Goal: Task Accomplishment & Management: Manage account settings

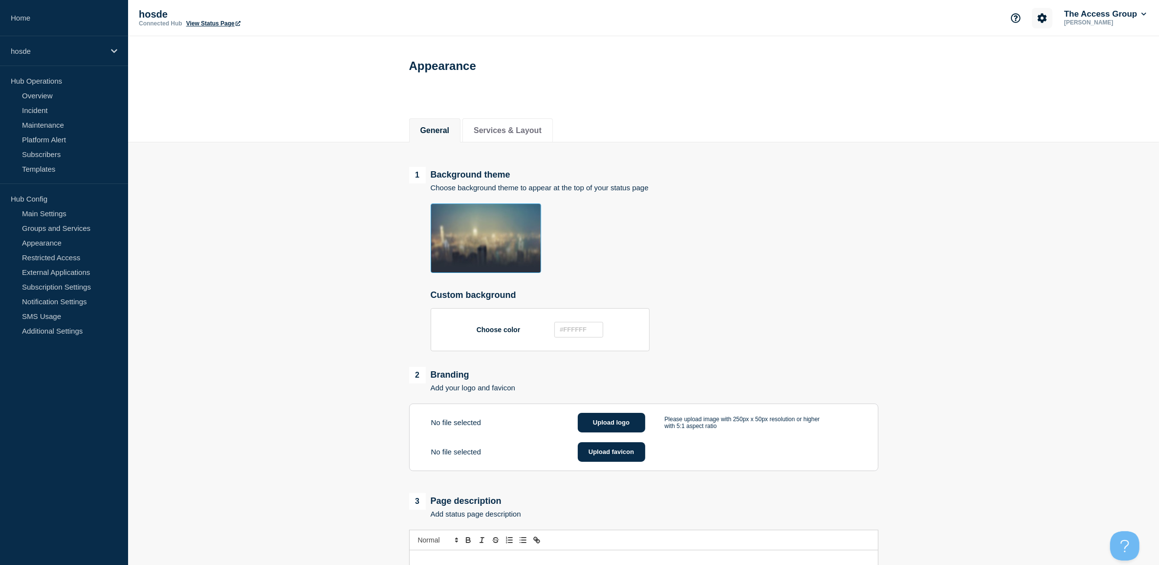
click at [1046, 18] on button "Account settings" at bounding box center [1042, 18] width 21 height 21
click at [1039, 53] on link "Team Members" at bounding box center [1041, 57] width 50 height 8
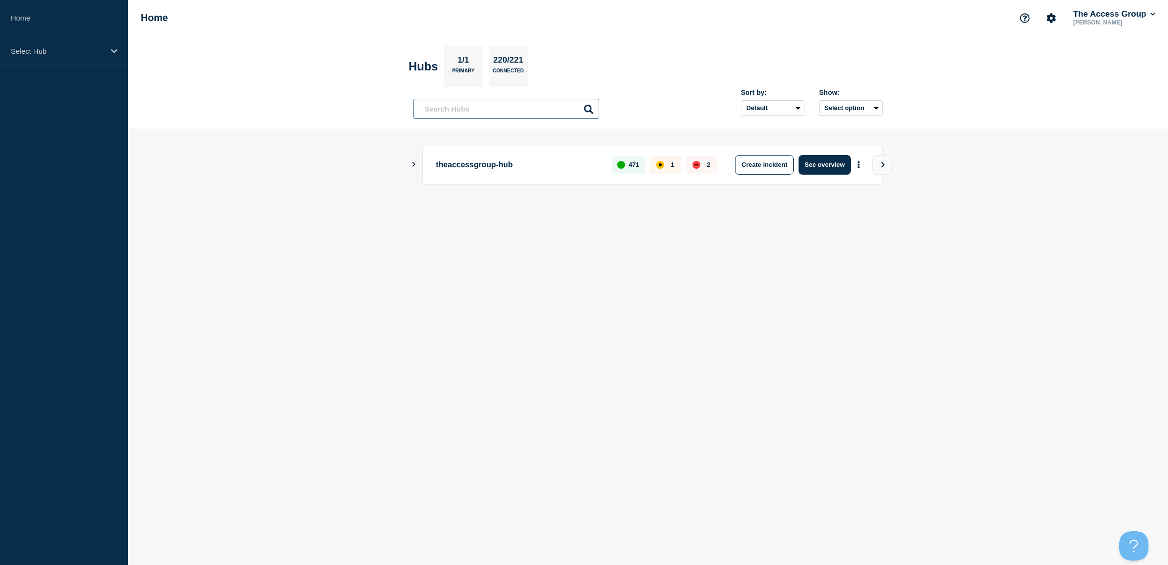
click at [462, 110] on input "text" at bounding box center [507, 109] width 186 height 20
type input "oscar"
click at [590, 110] on icon at bounding box center [588, 109] width 9 height 9
click at [1051, 16] on icon "Account settings" at bounding box center [1051, 17] width 9 height 9
click at [1039, 54] on link "Team Members" at bounding box center [1050, 57] width 50 height 8
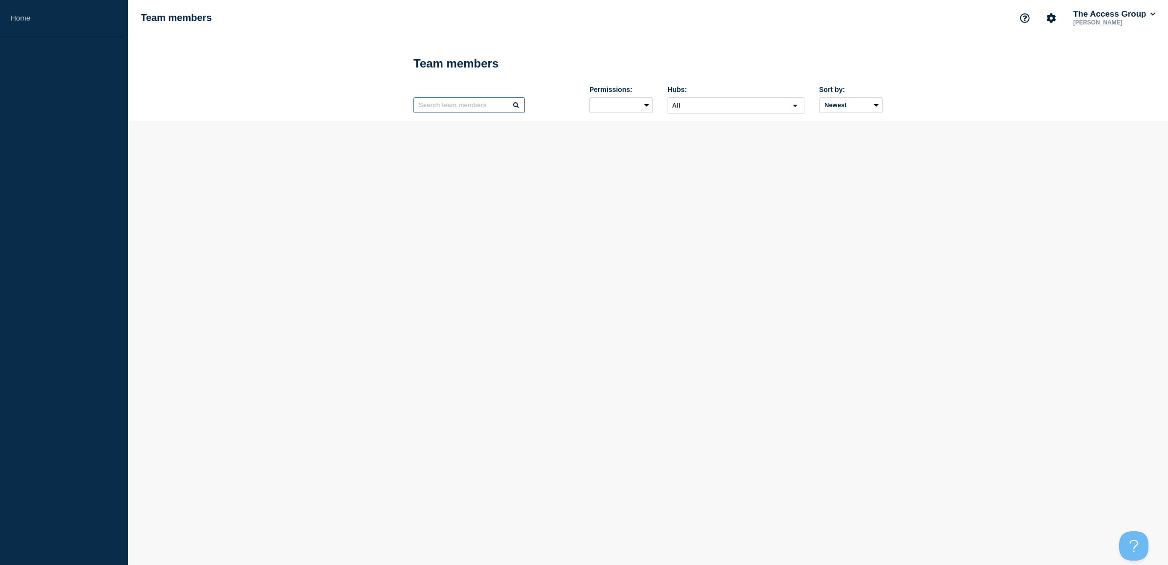
click at [457, 106] on input "text" at bounding box center [469, 105] width 111 height 16
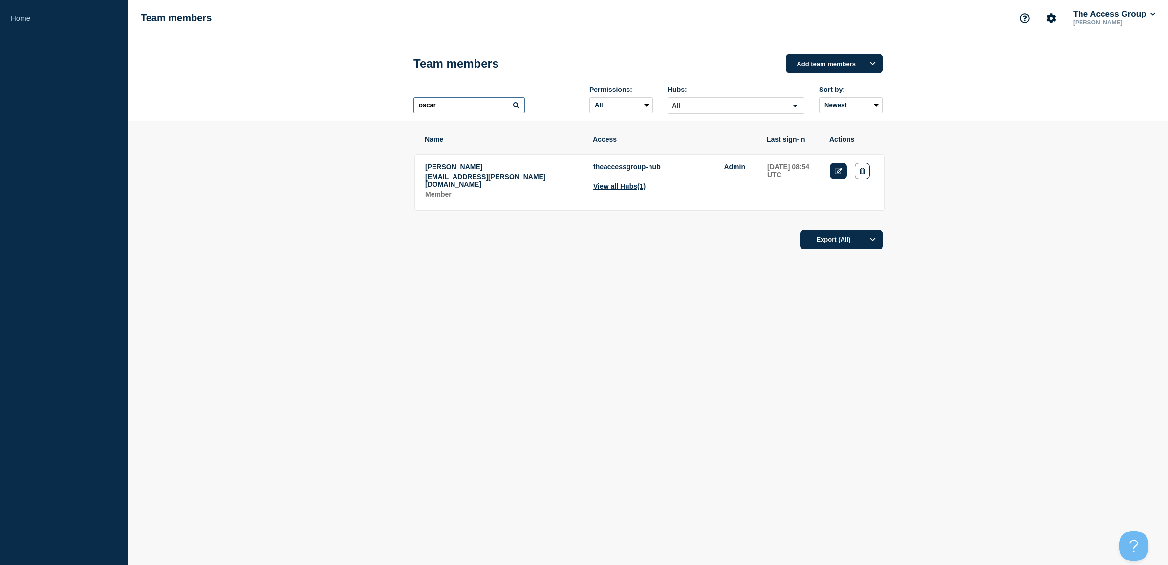
type input "oscar"
click at [835, 170] on icon "Edit" at bounding box center [838, 171] width 7 height 6
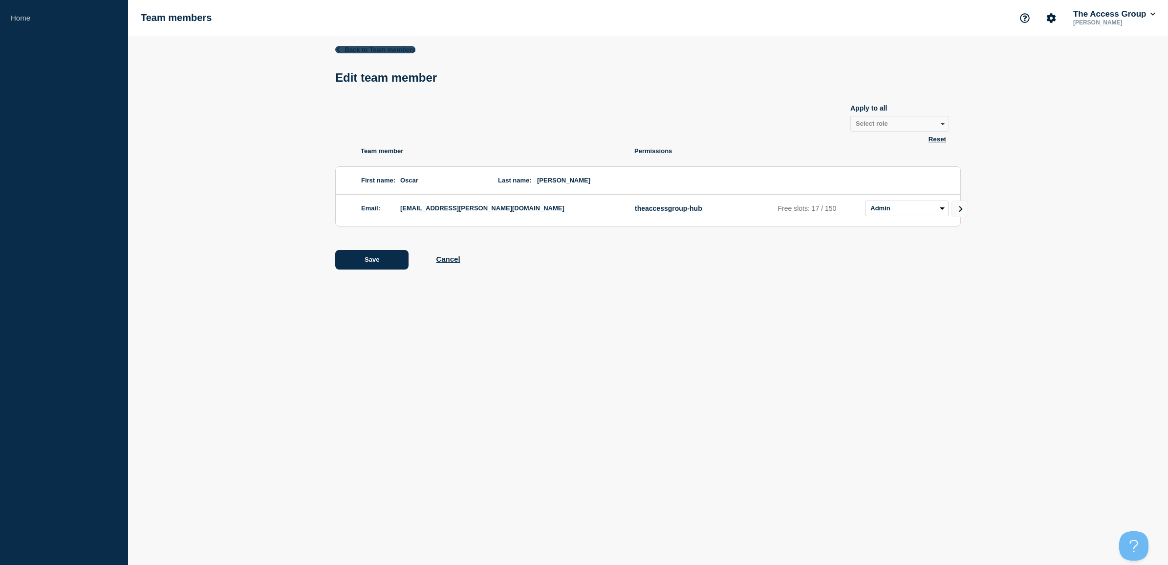
click at [348, 46] on link "Back to Team members" at bounding box center [375, 49] width 80 height 7
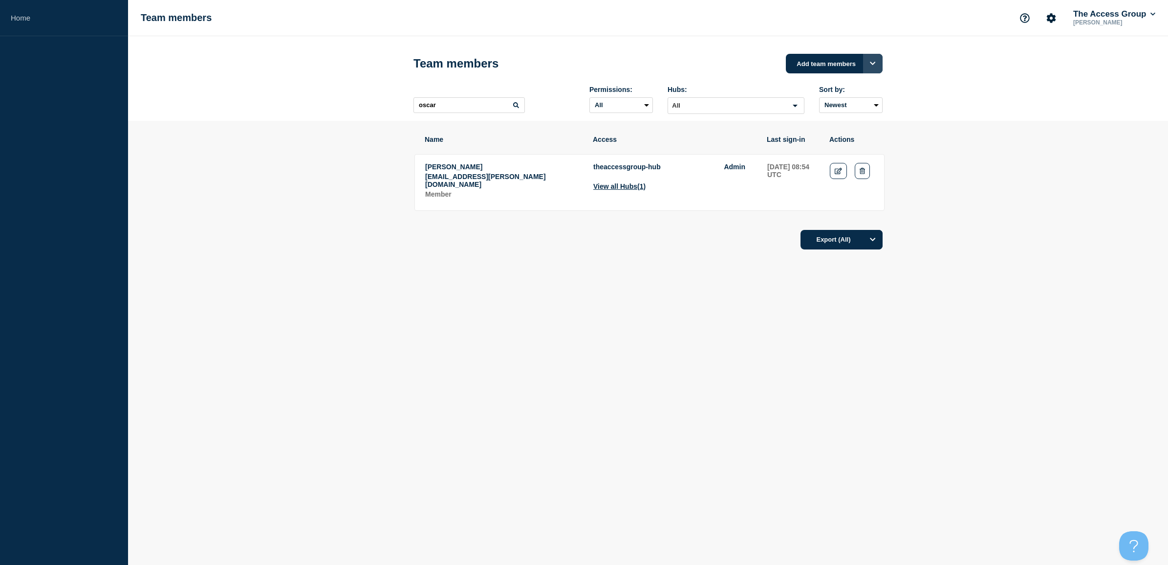
click at [868, 61] on button "Options" at bounding box center [873, 64] width 20 height 20
click at [851, 146] on li "Add members to single Connected Hub" at bounding box center [834, 161] width 97 height 38
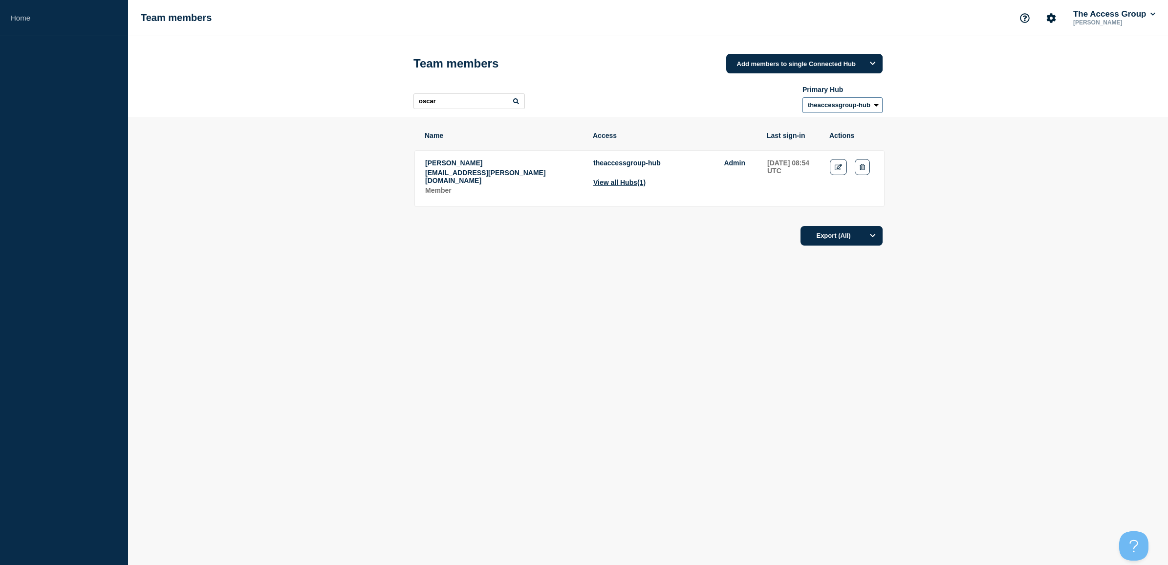
click at [810, 113] on select "theaccessgroup-hub" at bounding box center [843, 105] width 80 height 16
click at [813, 62] on button "Add members to single Connected Hub" at bounding box center [804, 64] width 156 height 20
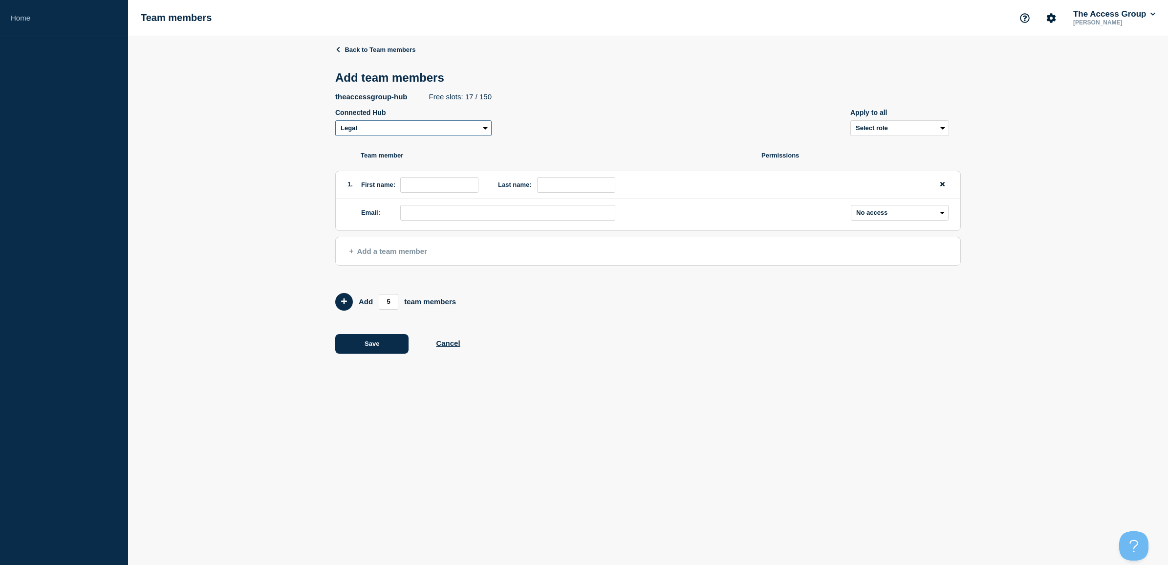
click at [450, 135] on select "Legal Recruitment Enterprise Resource Planning (ERP) Hospitality NPE Access Pay…" at bounding box center [413, 128] width 156 height 16
select select "20352"
click at [335, 122] on select "Legal Recruitment Enterprise Resource Planning (ERP) Hospitality NPE Access Pay…" at bounding box center [413, 128] width 156 height 16
click at [890, 132] on select "Select role Admin Manager Editor" at bounding box center [900, 128] width 99 height 16
click at [742, 126] on div "theaccessgroup-hub Free slots: 17 / 150 Connected Hub Legal Recruitment Enterpr…" at bounding box center [648, 114] width 626 height 44
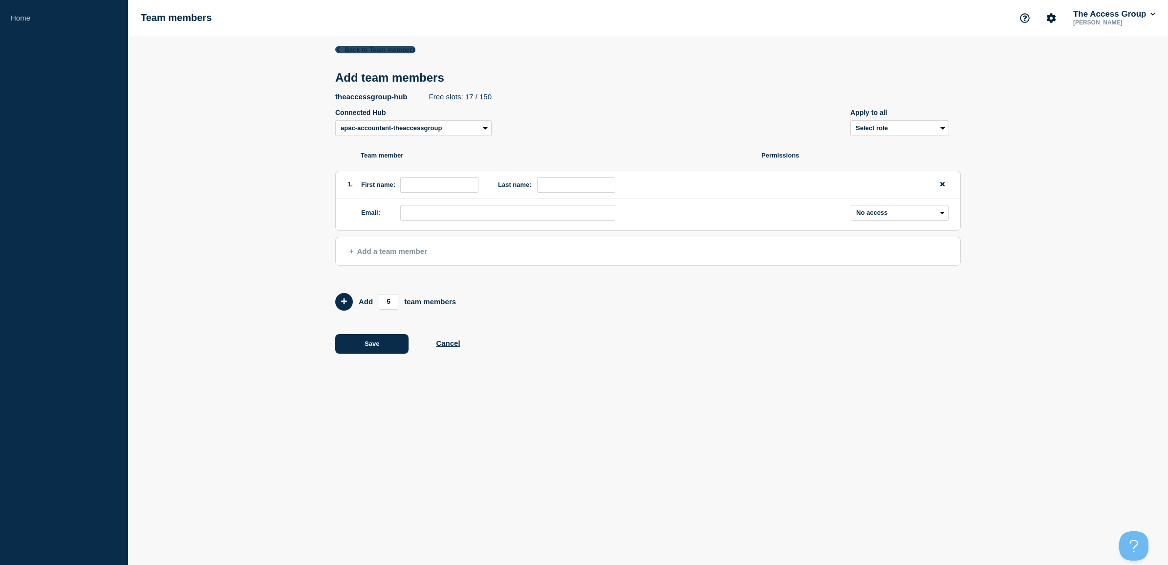
click at [350, 48] on link "Back to Team members" at bounding box center [375, 49] width 80 height 7
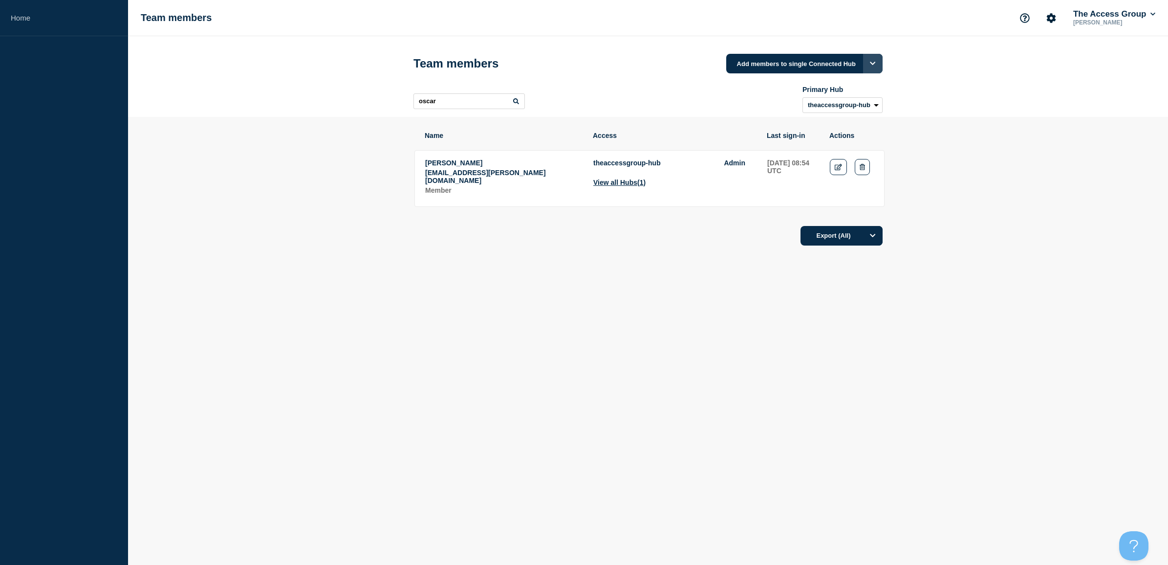
click at [874, 61] on button "Options" at bounding box center [873, 64] width 20 height 20
click at [797, 112] on button "Add single member to Connected Hubs" at bounding box center [812, 111] width 123 height 17
click at [793, 65] on button "Add single member to Connected Hubs" at bounding box center [804, 64] width 156 height 20
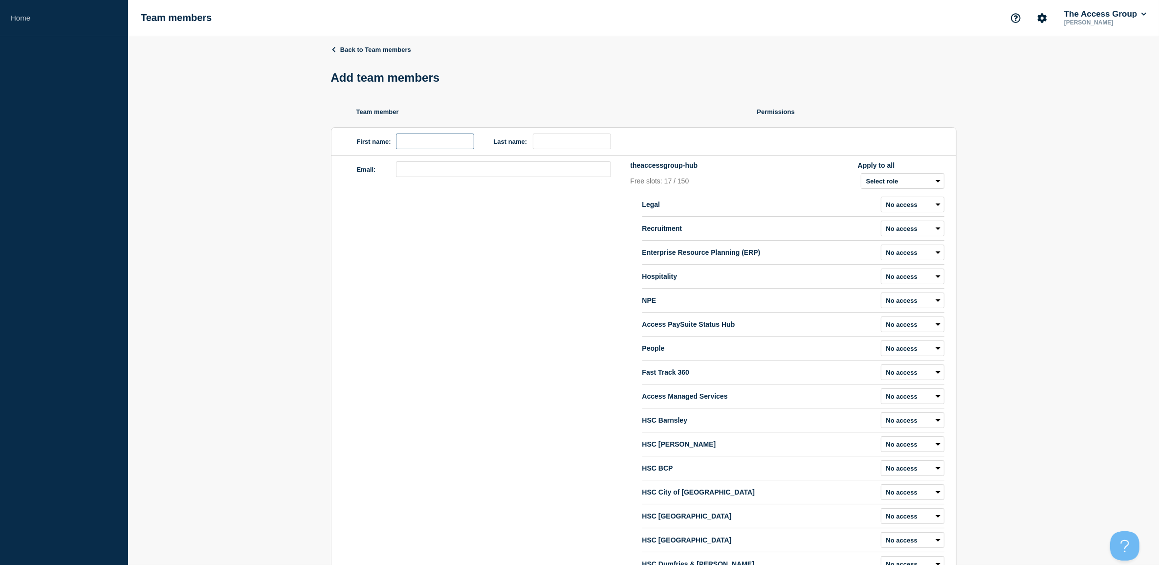
click at [455, 146] on input "first name" at bounding box center [435, 141] width 78 height 16
type input "Oscar"
click at [340, 47] on link "Back to Team members" at bounding box center [371, 49] width 80 height 7
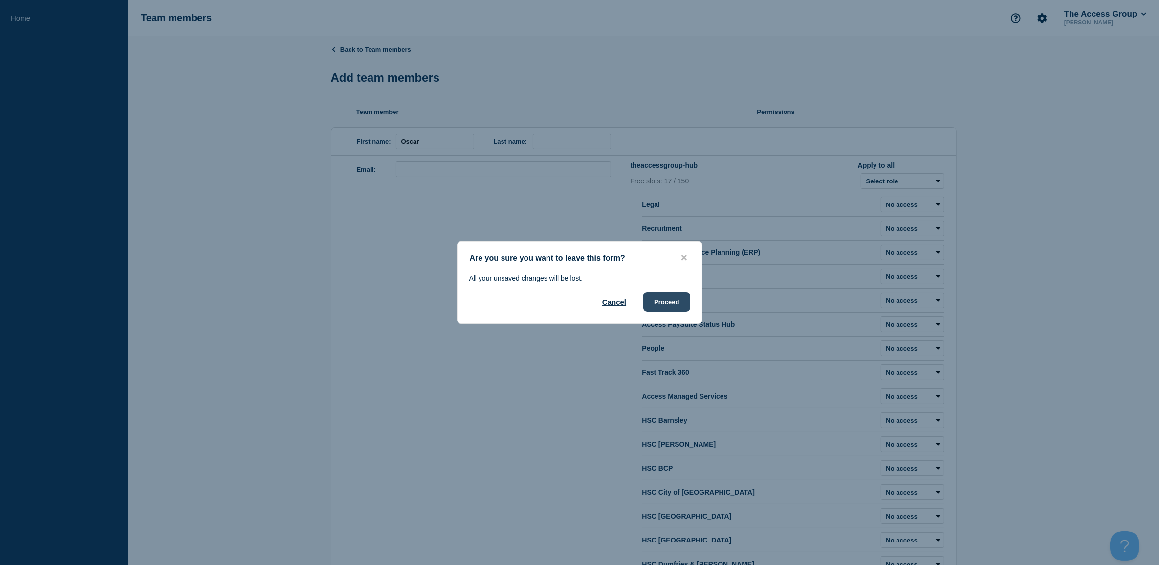
click at [668, 305] on button "Proceed" at bounding box center [666, 302] width 46 height 20
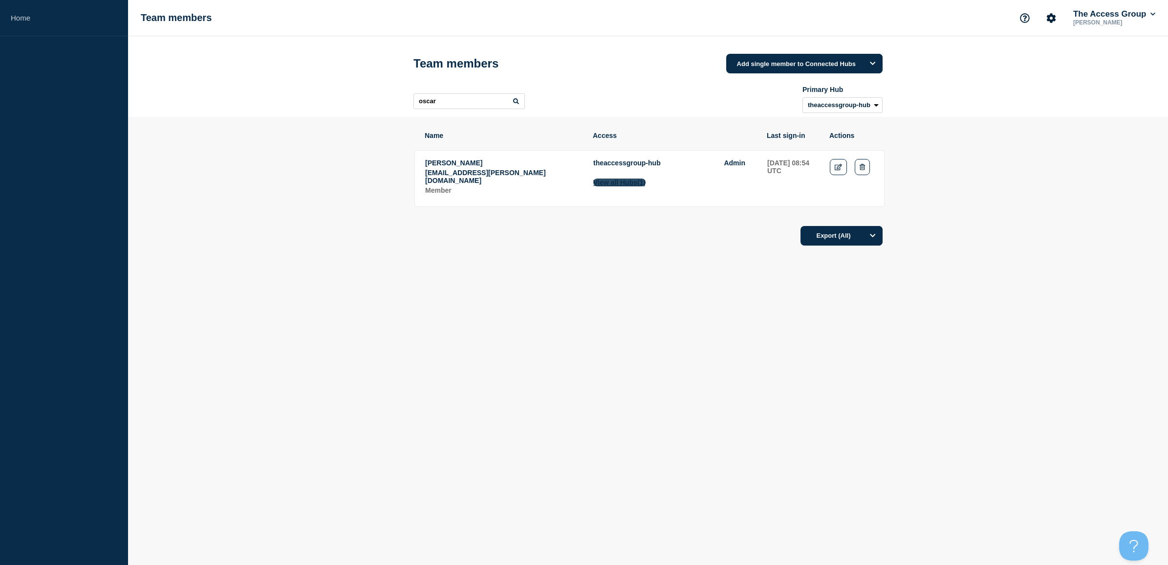
click at [643, 184] on button "View all Hubs (1)" at bounding box center [619, 182] width 52 height 8
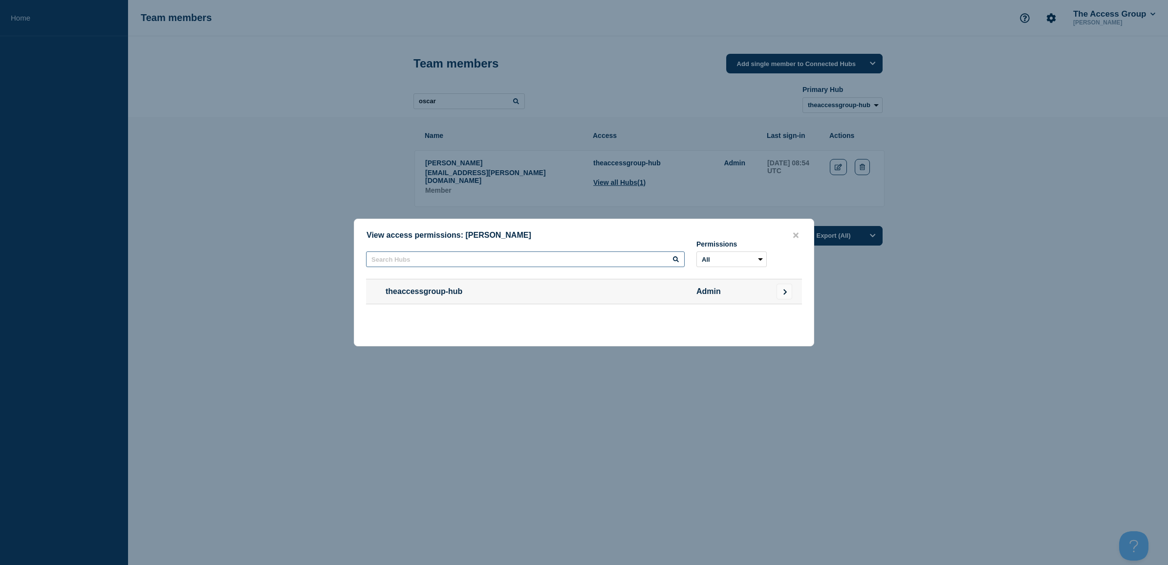
click at [677, 262] on input "text" at bounding box center [525, 259] width 319 height 16
click at [774, 287] on li "theaccessgroup-hub Admin" at bounding box center [584, 291] width 436 height 25
click at [781, 287] on button "Go to Connected Hubs" at bounding box center [785, 292] width 16 height 16
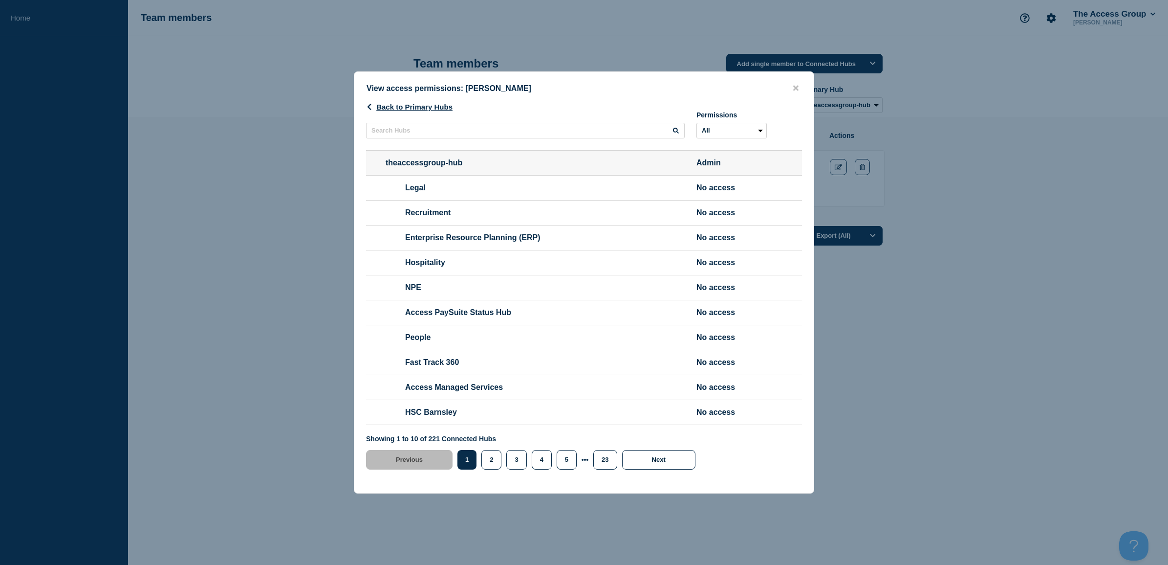
click at [455, 416] on li "HSC Barnsley No access" at bounding box center [584, 411] width 436 height 25
drag, startPoint x: 512, startPoint y: 418, endPoint x: 502, endPoint y: 423, distance: 11.4
click at [512, 418] on li "HSC Barnsley No access" at bounding box center [584, 411] width 436 height 25
click at [459, 416] on span "HSC Barnsley" at bounding box center [535, 412] width 299 height 9
drag, startPoint x: 459, startPoint y: 423, endPoint x: 720, endPoint y: 433, distance: 261.7
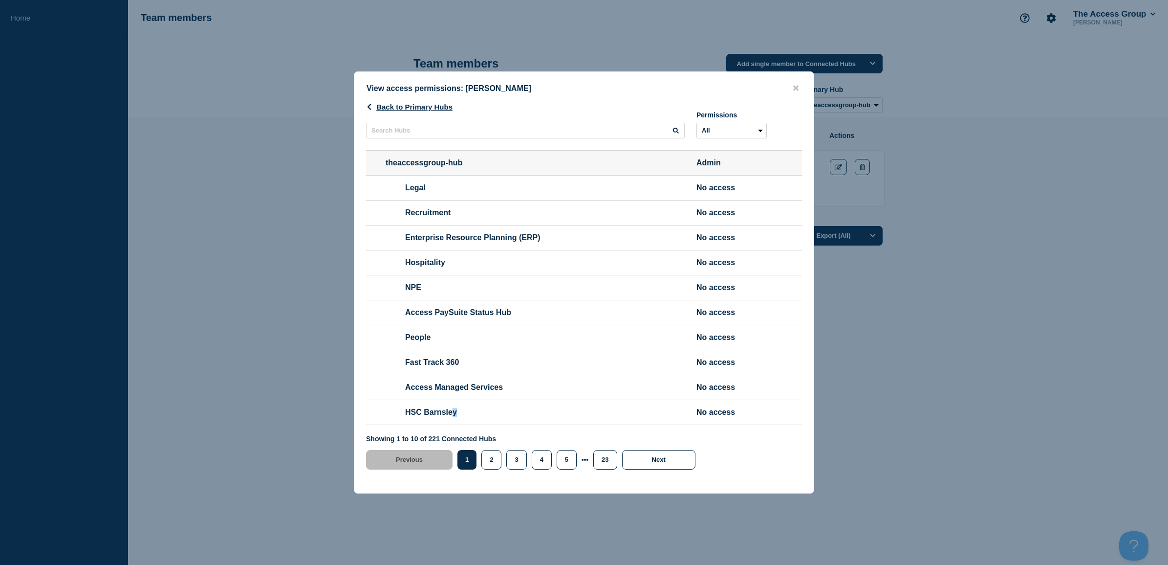
click at [666, 416] on span "HSC Barnsley" at bounding box center [535, 412] width 299 height 9
click at [724, 425] on li "HSC Barnsley No access" at bounding box center [584, 411] width 436 height 25
drag, startPoint x: 724, startPoint y: 432, endPoint x: 465, endPoint y: 424, distance: 258.7
click at [610, 416] on span "HSC Barnsley" at bounding box center [535, 412] width 299 height 9
click at [455, 416] on span "HSC Barnsley" at bounding box center [535, 412] width 299 height 9
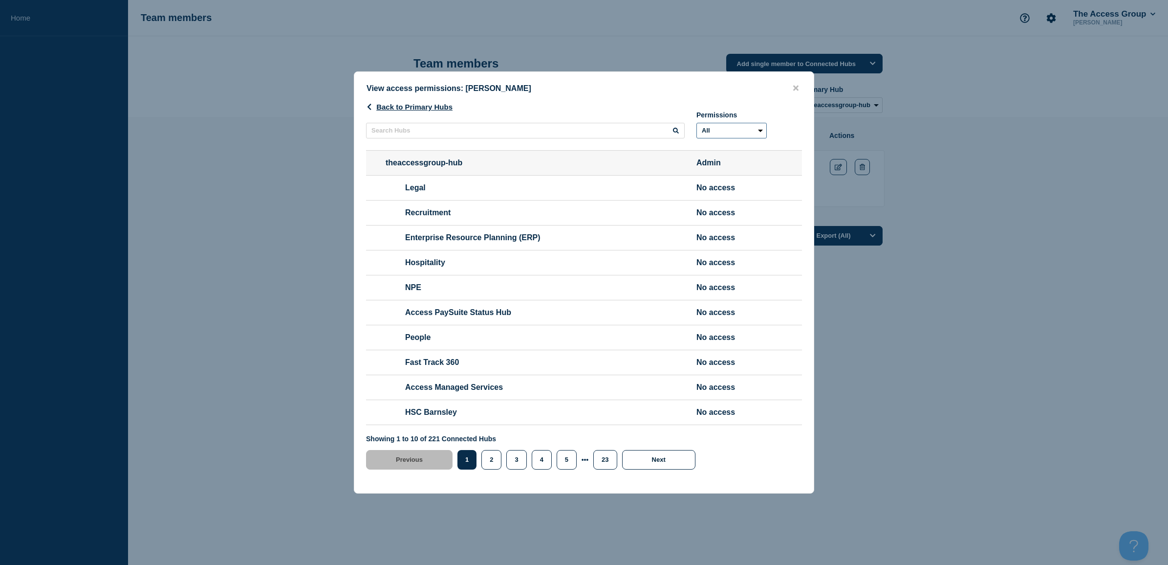
click at [749, 123] on select "All No access" at bounding box center [732, 131] width 70 height 16
click at [436, 103] on button "Back to Primary Hubs" at bounding box center [409, 107] width 87 height 8
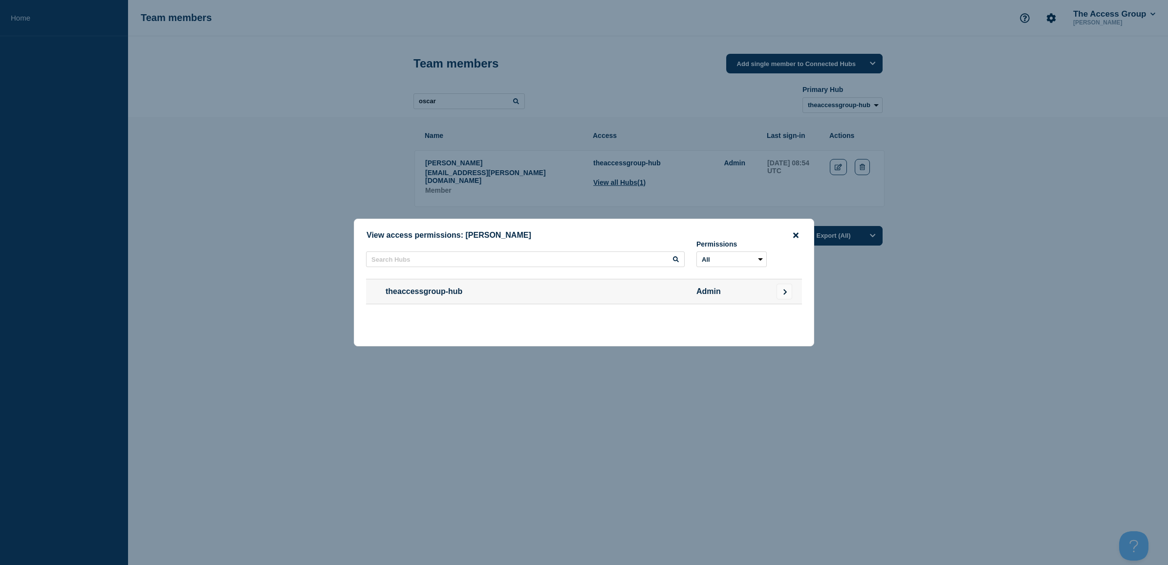
click at [795, 233] on icon "close button" at bounding box center [795, 234] width 5 height 5
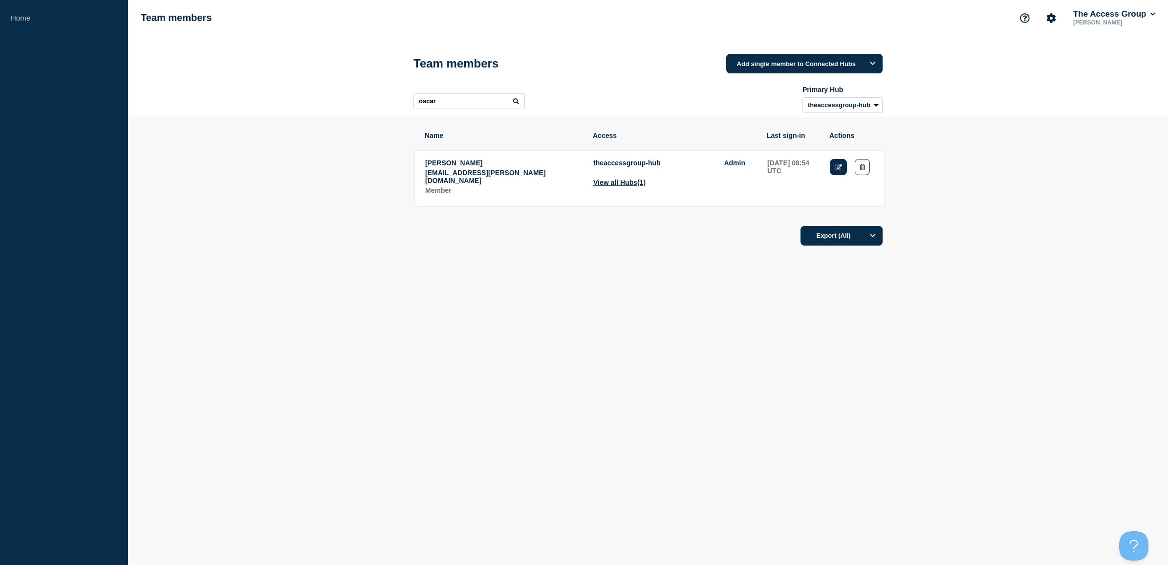
click at [837, 167] on icon "Edit" at bounding box center [838, 167] width 7 height 6
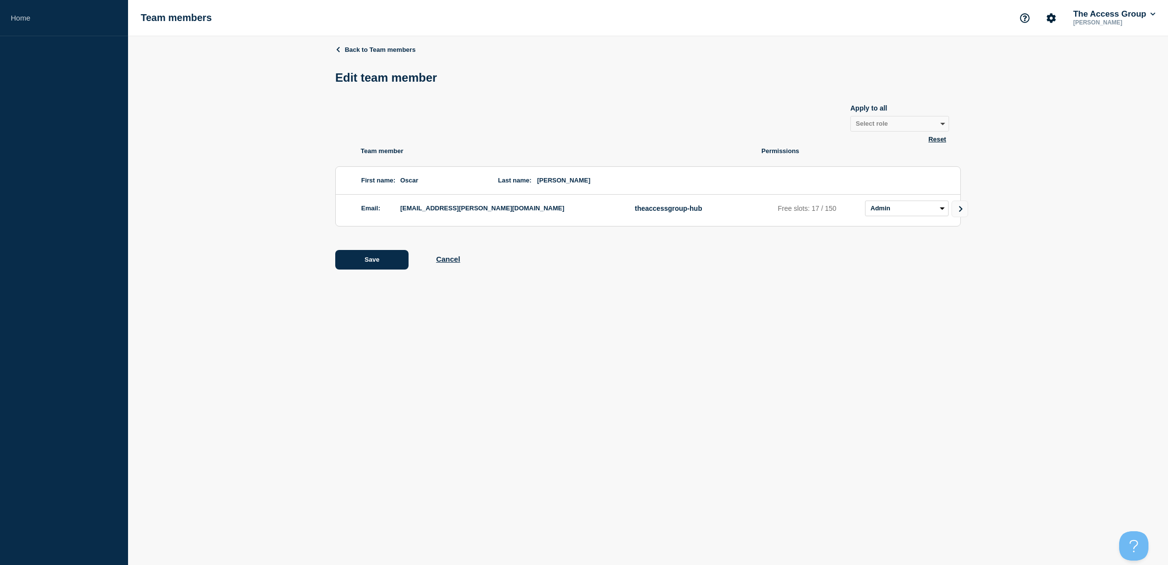
click at [929, 143] on button "Reset" at bounding box center [937, 139] width 23 height 8
select select "3"
click at [898, 206] on select "Admin Manager Editor No access" at bounding box center [907, 208] width 84 height 16
click at [898, 207] on select "Admin Manager Editor No access" at bounding box center [907, 208] width 84 height 16
click at [446, 262] on button "Cancel" at bounding box center [448, 259] width 24 height 8
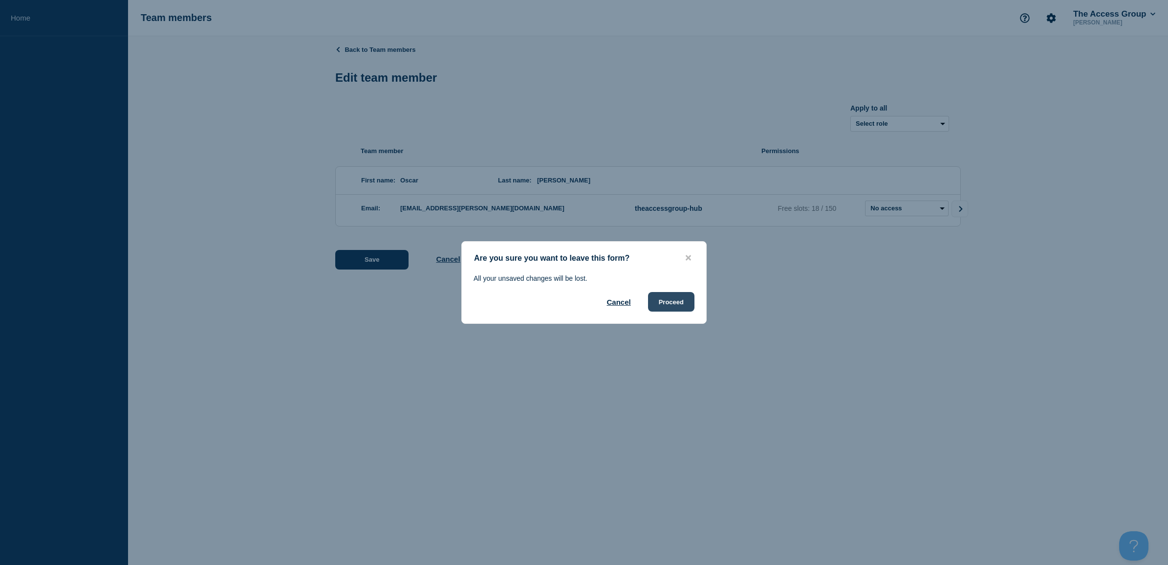
click at [676, 304] on button "Proceed" at bounding box center [671, 302] width 46 height 20
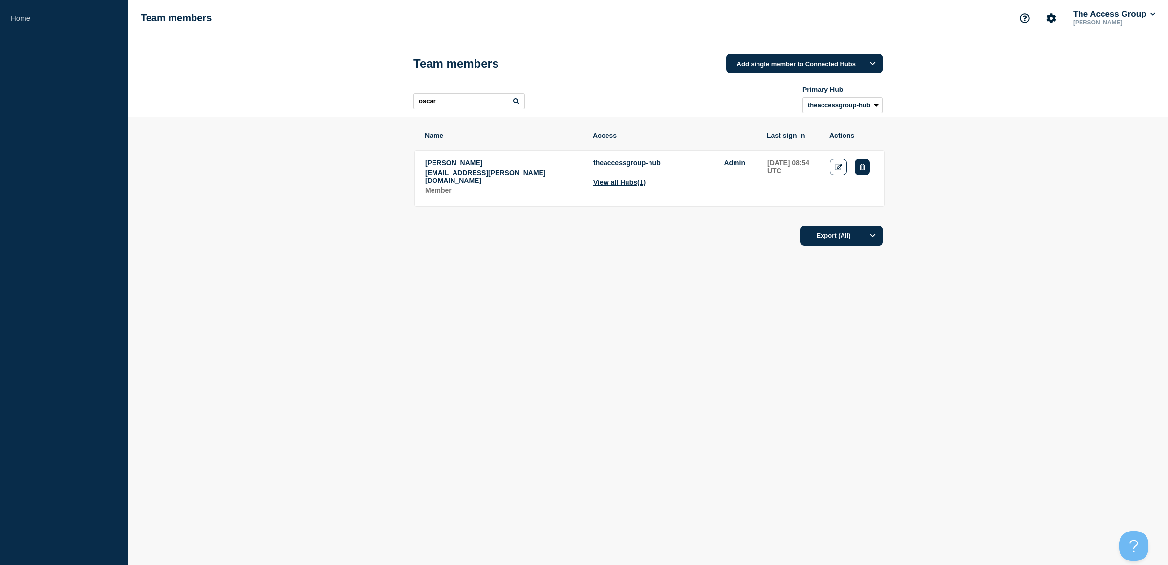
click at [865, 165] on icon "Delete" at bounding box center [862, 167] width 5 height 6
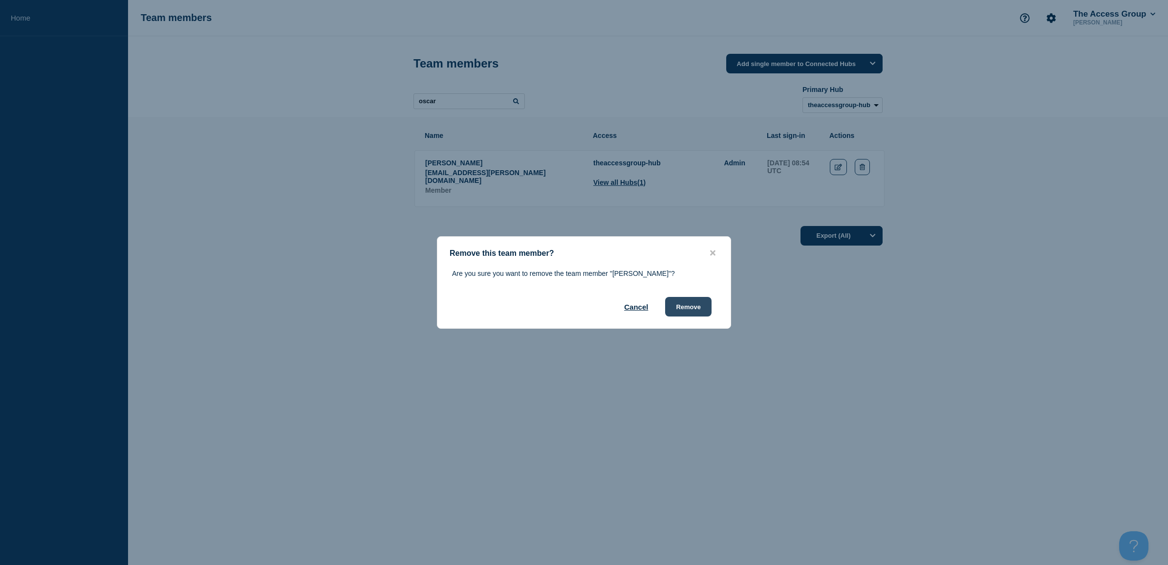
click at [690, 303] on button "Remove" at bounding box center [688, 307] width 46 height 20
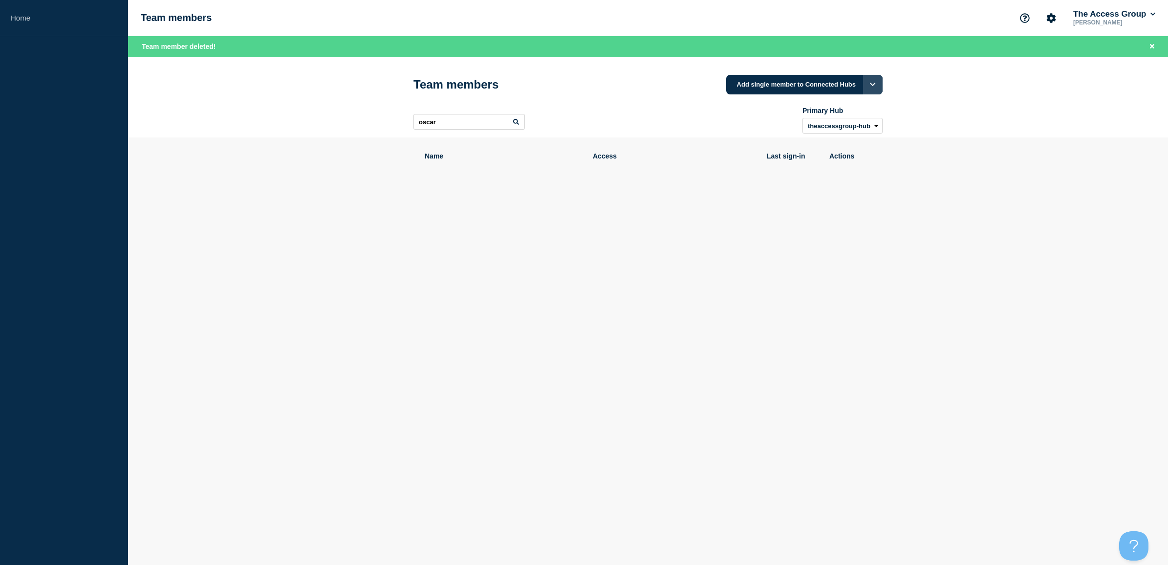
click at [868, 85] on button "Options" at bounding box center [873, 85] width 20 height 20
click at [824, 159] on button "Add members to single Connected Hub" at bounding box center [812, 162] width 123 height 17
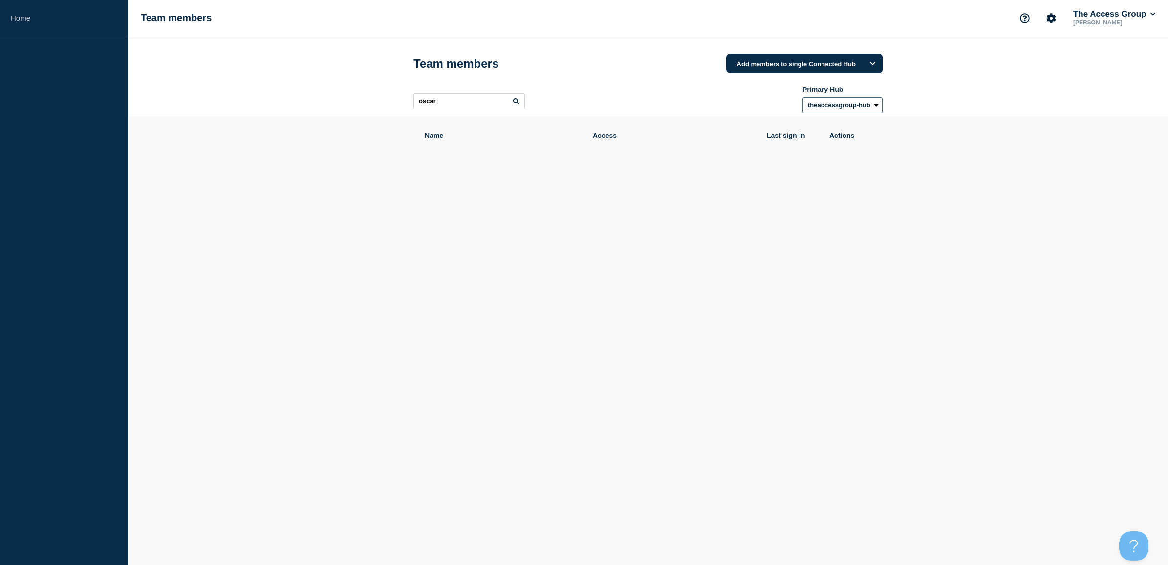
click at [834, 109] on select "theaccessgroup-hub" at bounding box center [843, 105] width 80 height 16
click at [835, 108] on select "theaccessgroup-hub" at bounding box center [843, 105] width 80 height 16
click at [873, 65] on icon "Options" at bounding box center [872, 63] width 5 height 3
click at [806, 111] on button "Add single member to Connected Hubs" at bounding box center [812, 111] width 123 height 17
click at [869, 65] on button "Options" at bounding box center [873, 64] width 20 height 20
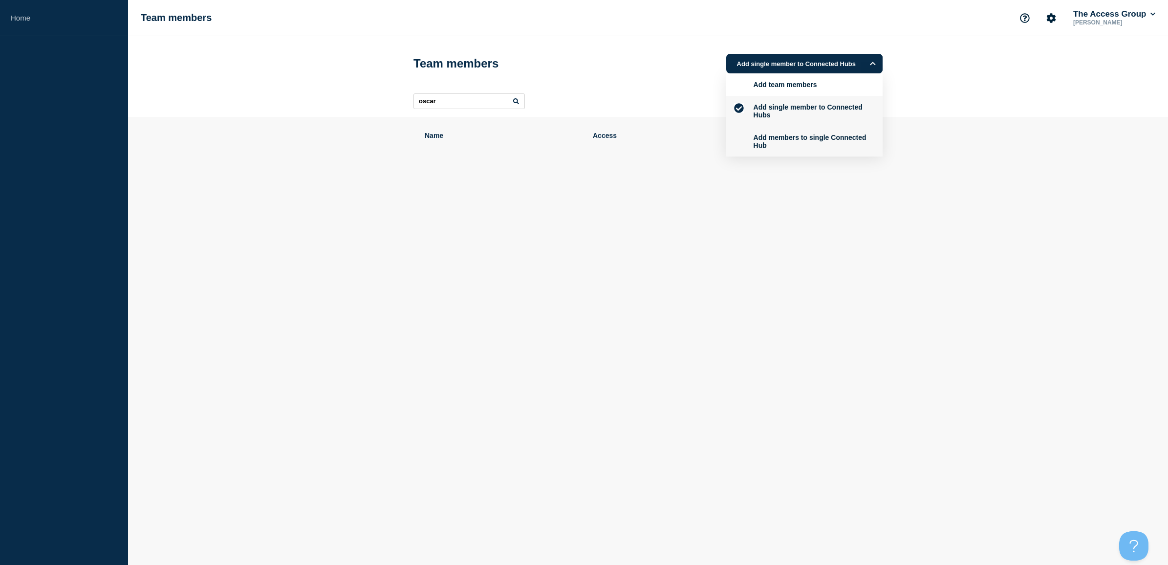
click at [827, 138] on button "Add members to single Connected Hub" at bounding box center [812, 141] width 123 height 17
click at [810, 64] on button "Add members to single Connected Hub" at bounding box center [804, 64] width 156 height 20
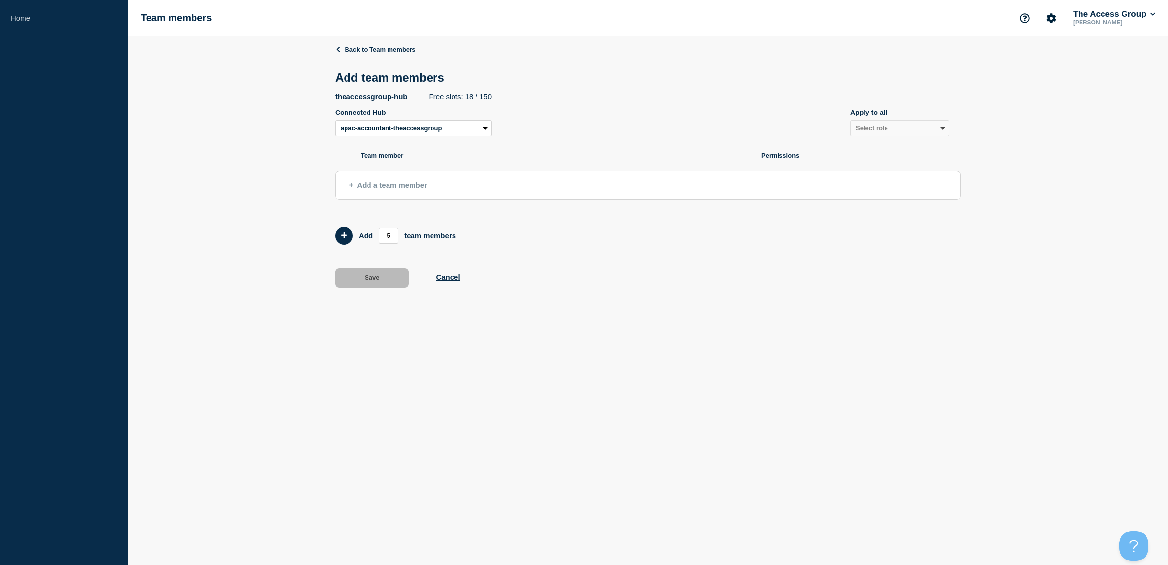
select select "15348"
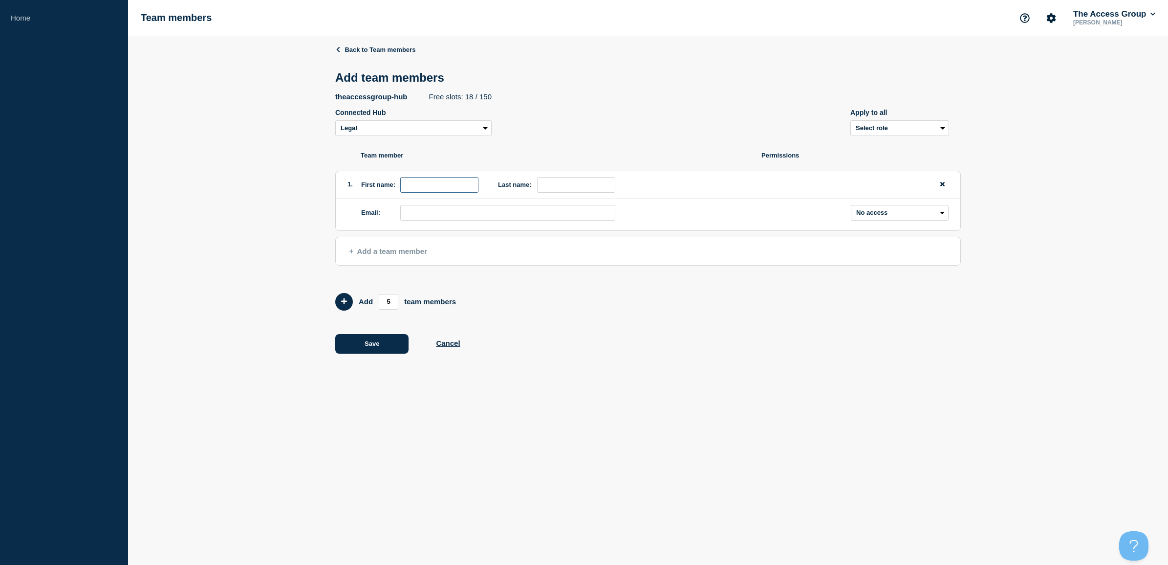
click at [430, 191] on input "first name" at bounding box center [439, 185] width 78 height 16
type input "Oscar"
type input "[PERSON_NAME]"
click at [471, 210] on input "email" at bounding box center [507, 213] width 215 height 16
type input "[EMAIL_ADDRESS][PERSON_NAME][DOMAIN_NAME]"
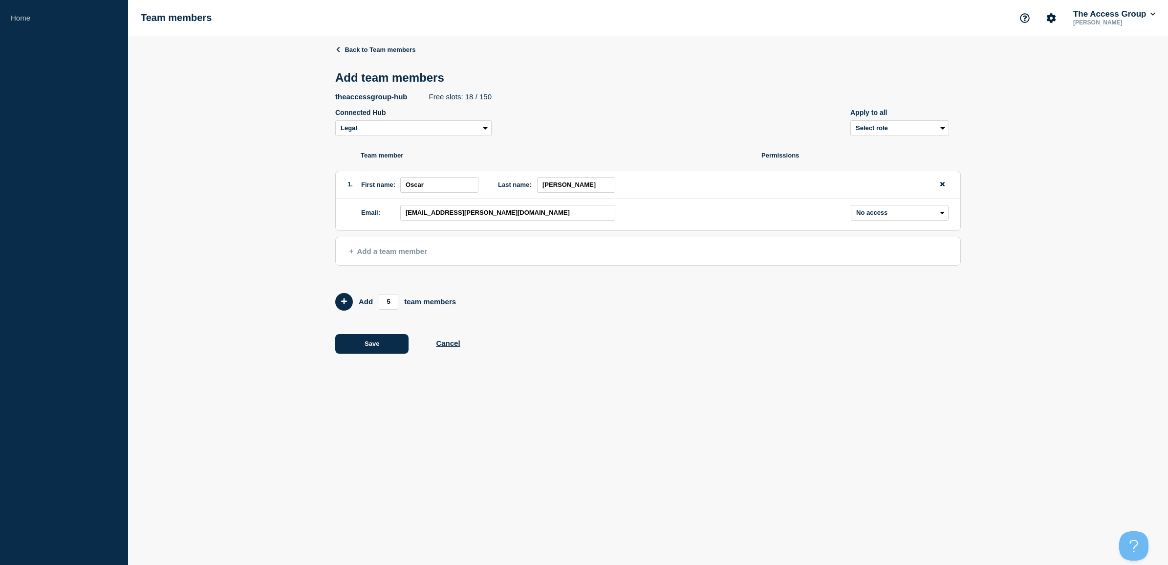
click at [494, 134] on div "theaccessgroup-hub Free slots: 18 / 150 Connected Hub Legal Recruitment Enterpr…" at bounding box center [648, 114] width 626 height 44
click at [481, 125] on select "Legal Recruitment Enterprise Resource Planning (ERP) Hospitality NPE Access Pay…" at bounding box center [413, 128] width 156 height 16
click at [335, 122] on select "Legal Recruitment Enterprise Resource Planning (ERP) Hospitality NPE Access Pay…" at bounding box center [413, 128] width 156 height 16
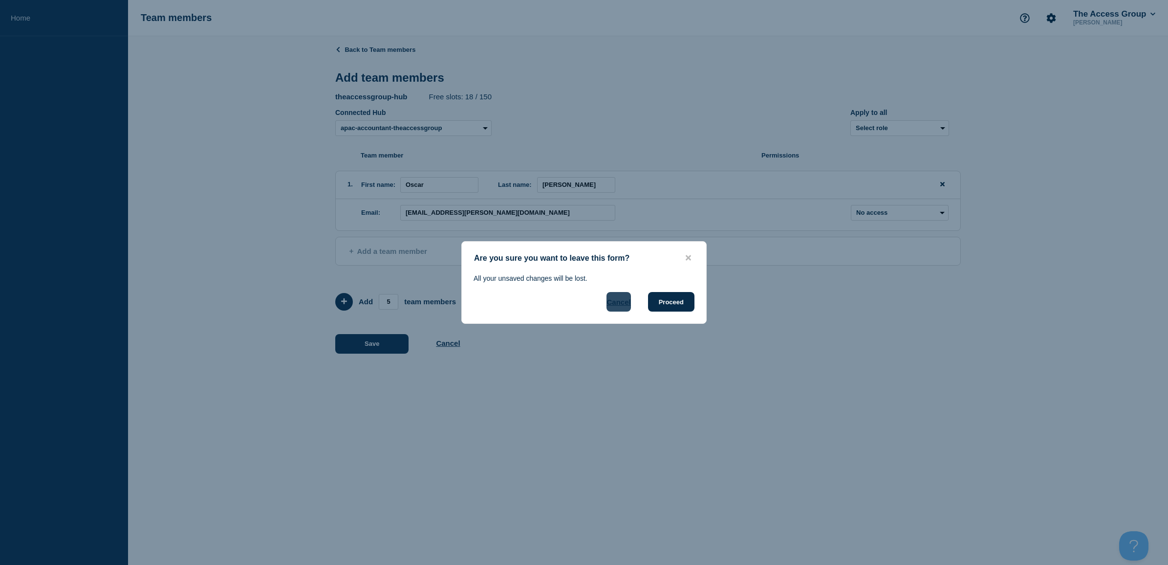
click at [613, 305] on button "Cancel" at bounding box center [619, 302] width 24 height 20
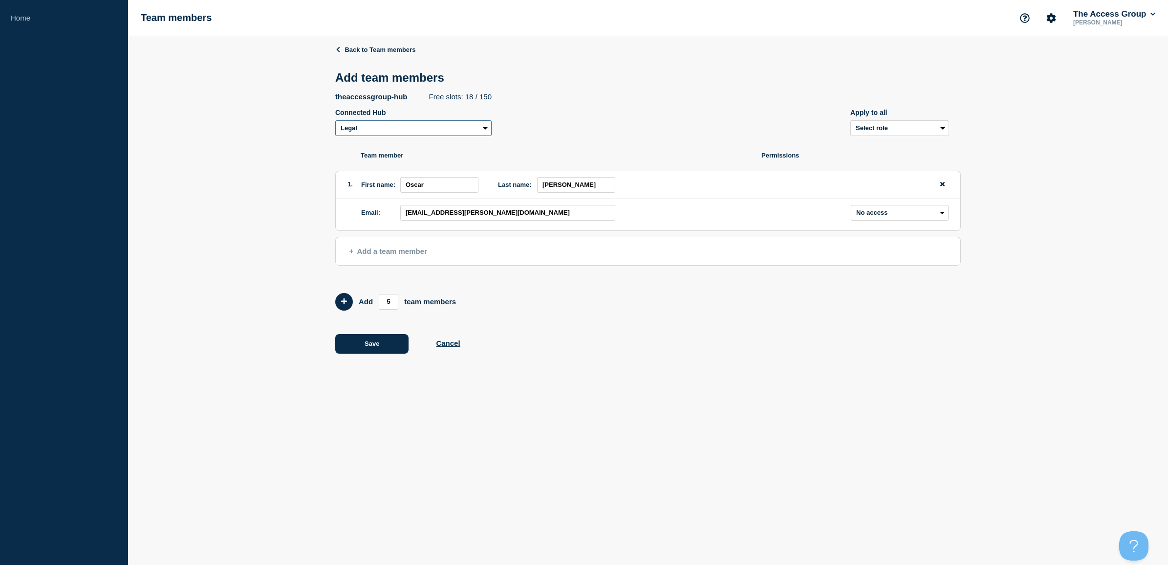
click at [461, 126] on select "Legal Recruitment Enterprise Resource Planning (ERP) Hospitality NPE Access Pay…" at bounding box center [413, 128] width 156 height 16
click at [437, 436] on body "Home Team members The Access Group [PERSON_NAME] Back to Team members Add team …" at bounding box center [584, 282] width 1168 height 565
click at [484, 131] on select "Legal Recruitment Enterprise Resource Planning (ERP) Hospitality NPE Access Pay…" at bounding box center [413, 128] width 156 height 16
select select "20352"
click at [335, 122] on select "Legal Recruitment Enterprise Resource Planning (ERP) Hospitality NPE Access Pay…" at bounding box center [413, 128] width 156 height 16
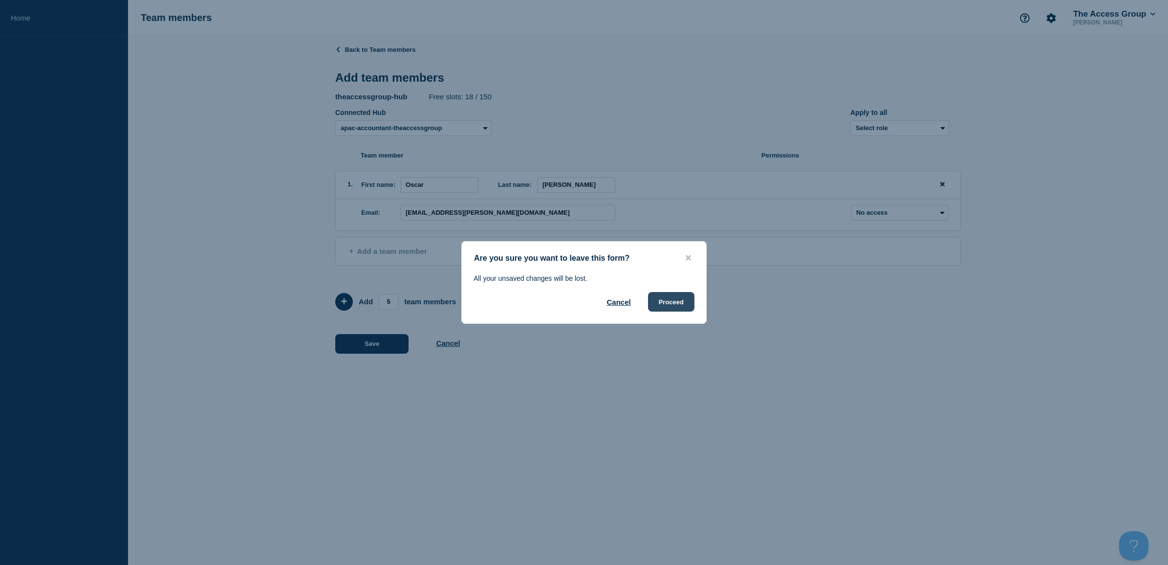
click at [681, 296] on button "Proceed" at bounding box center [671, 302] width 46 height 20
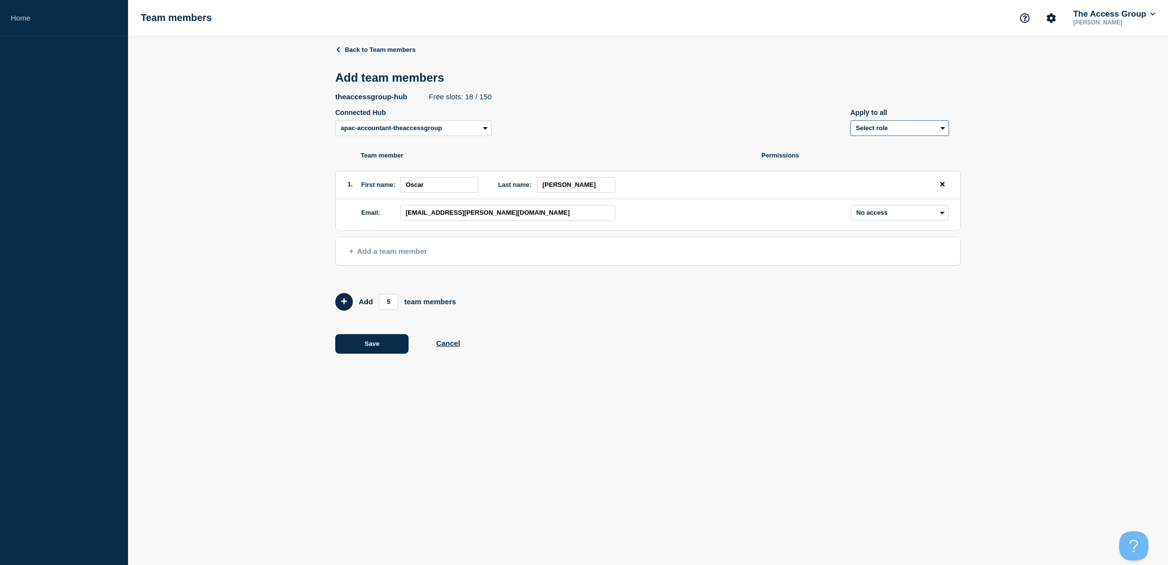
click at [877, 131] on select "Select role Admin Manager Editor" at bounding box center [900, 128] width 99 height 16
select select "1"
click at [362, 347] on button "Save" at bounding box center [371, 344] width 73 height 20
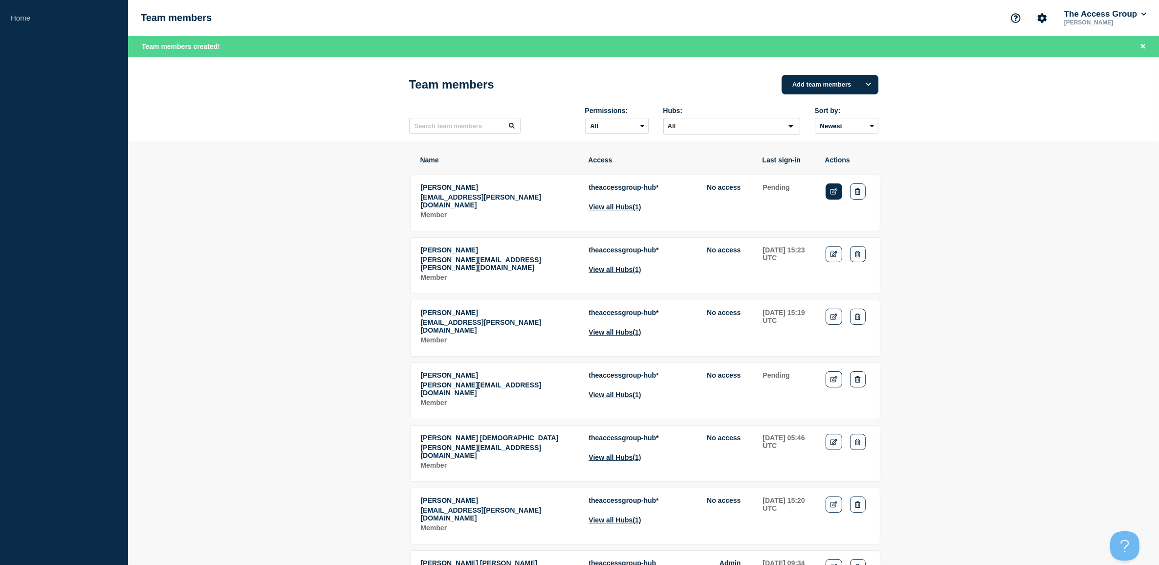
click at [832, 192] on icon "Edit" at bounding box center [833, 191] width 7 height 6
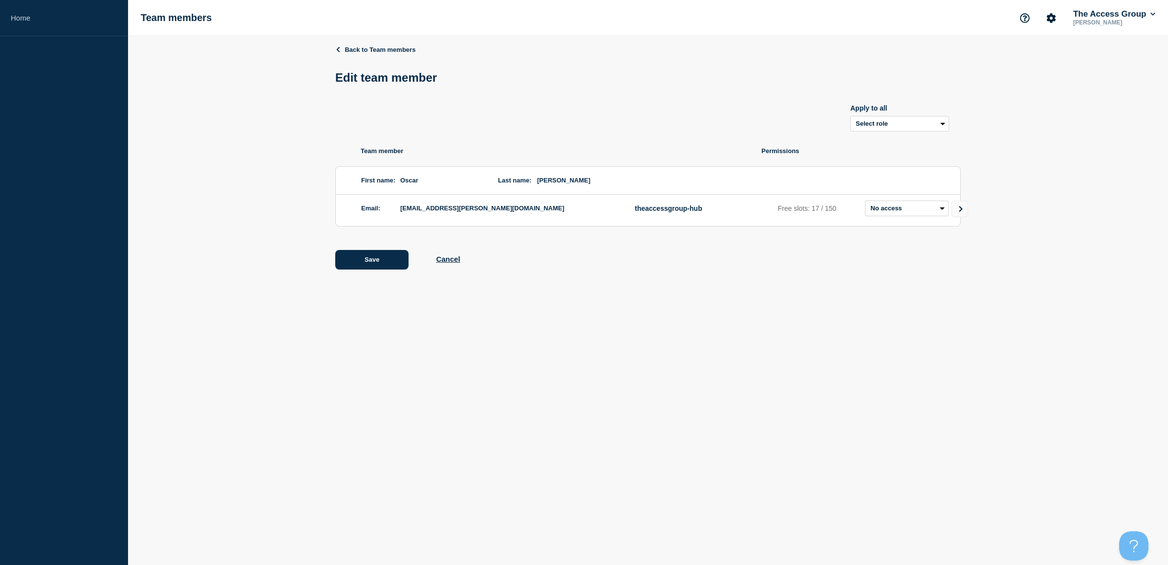
click at [357, 44] on div "Back to Team members Edit team member Apply to all Select role Admin Manager Ed…" at bounding box center [648, 164] width 626 height 257
click at [357, 48] on link "Back to Team members" at bounding box center [375, 49] width 80 height 7
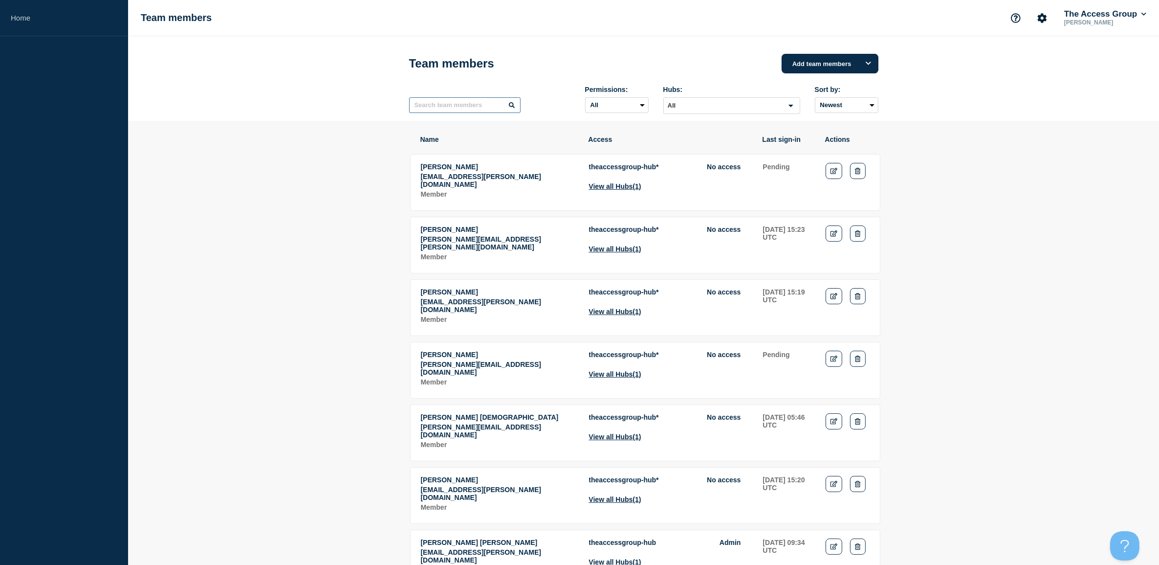
click at [479, 110] on input "text" at bounding box center [464, 105] width 111 height 16
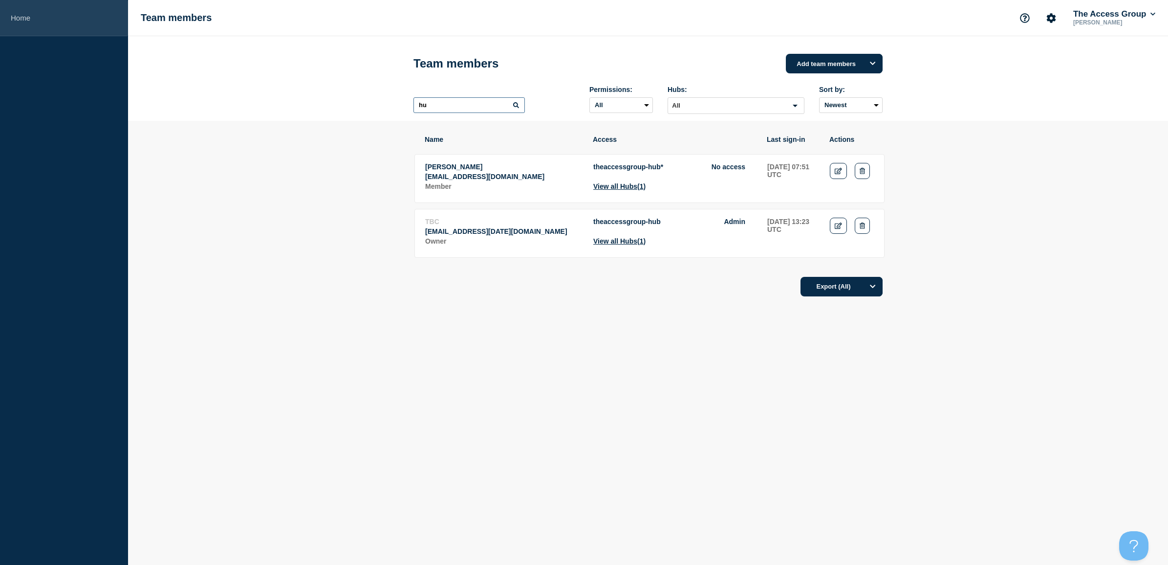
type input "hu"
click at [34, 13] on link "Home" at bounding box center [64, 18] width 128 height 36
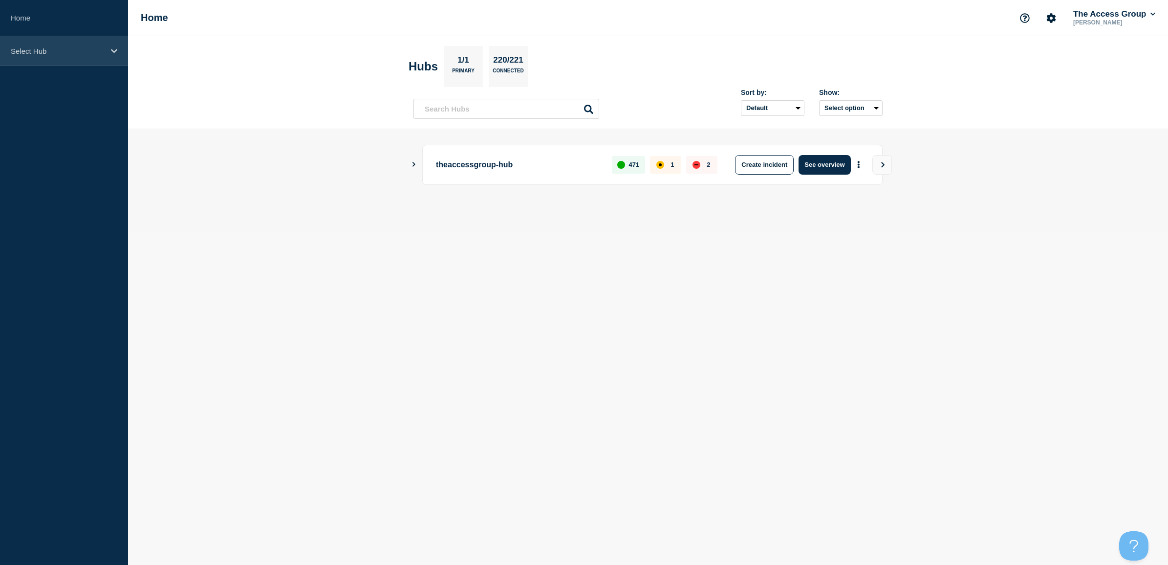
click at [113, 45] on div "Select Hub" at bounding box center [64, 51] width 128 height 30
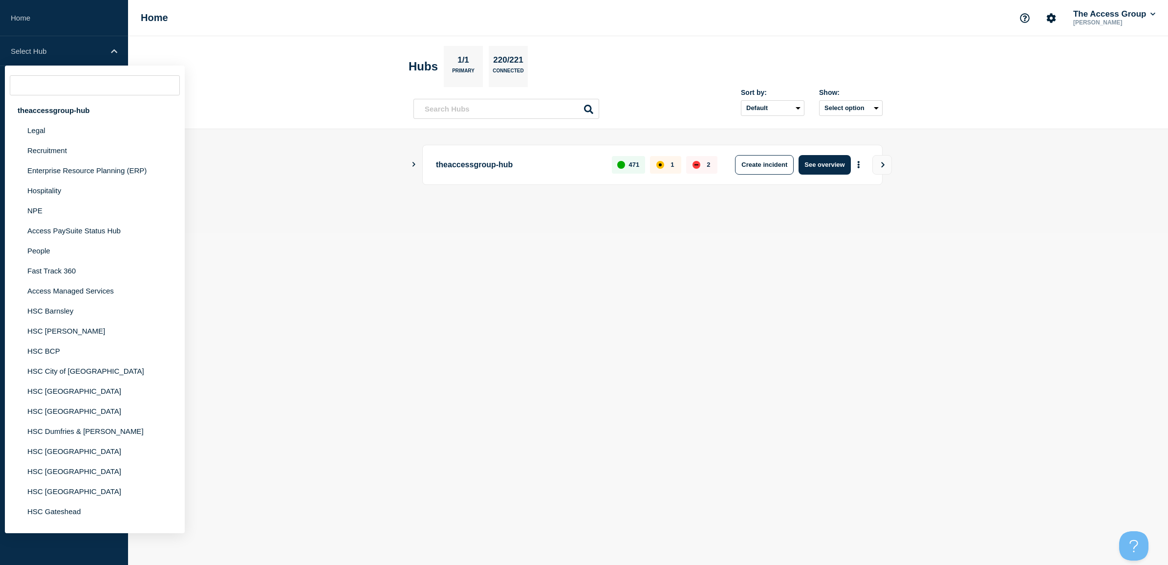
click at [301, 25] on div "Home The Access Group [PERSON_NAME]" at bounding box center [648, 18] width 1040 height 36
